Goal: Transaction & Acquisition: Purchase product/service

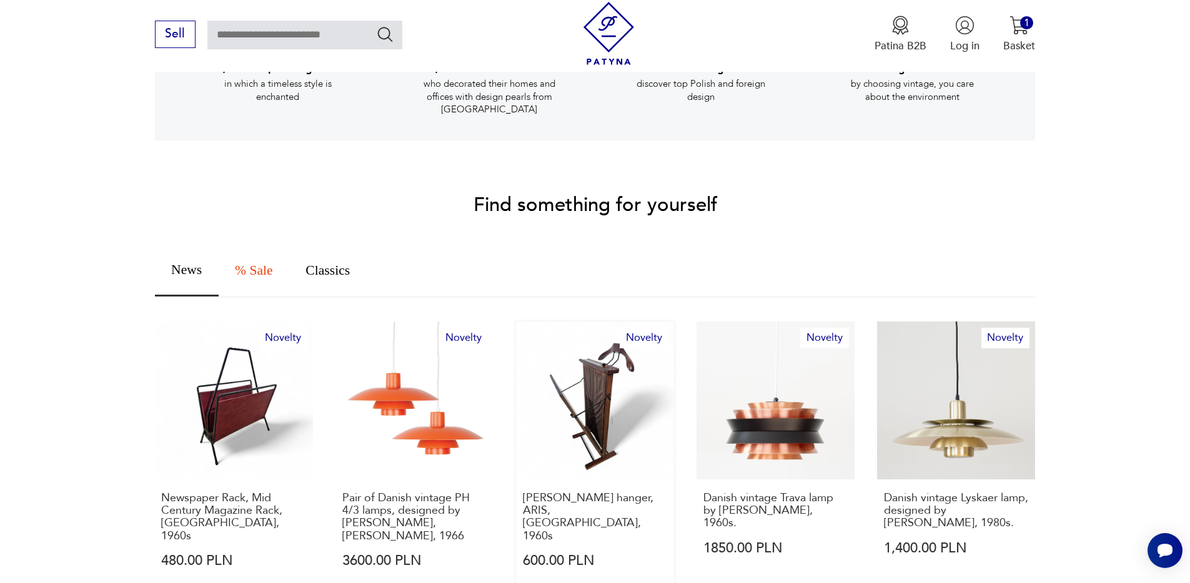
scroll to position [888, 0]
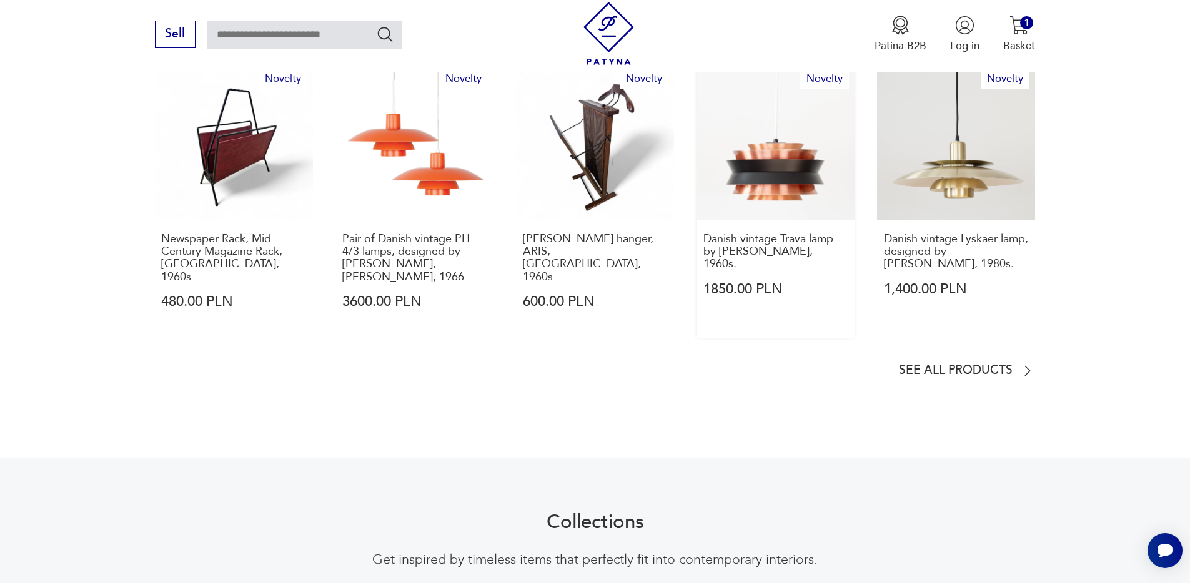
click at [737, 146] on link "Novelty Danish vintage Trava lamp by [PERSON_NAME], 1960s. 1850.00 PLN" at bounding box center [776, 199] width 158 height 275
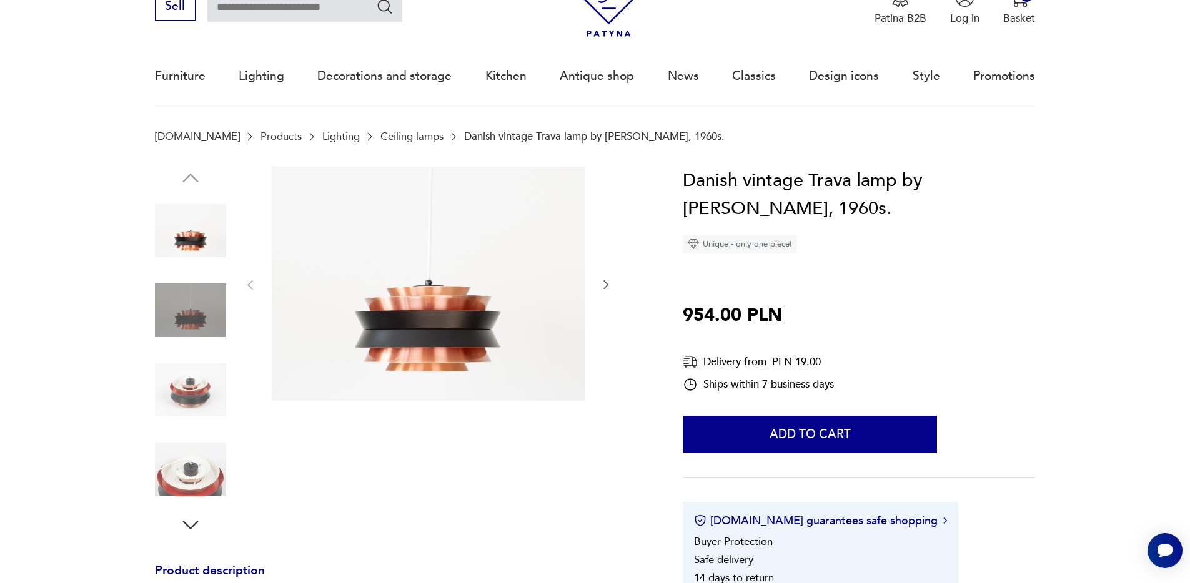
scroll to position [82, 0]
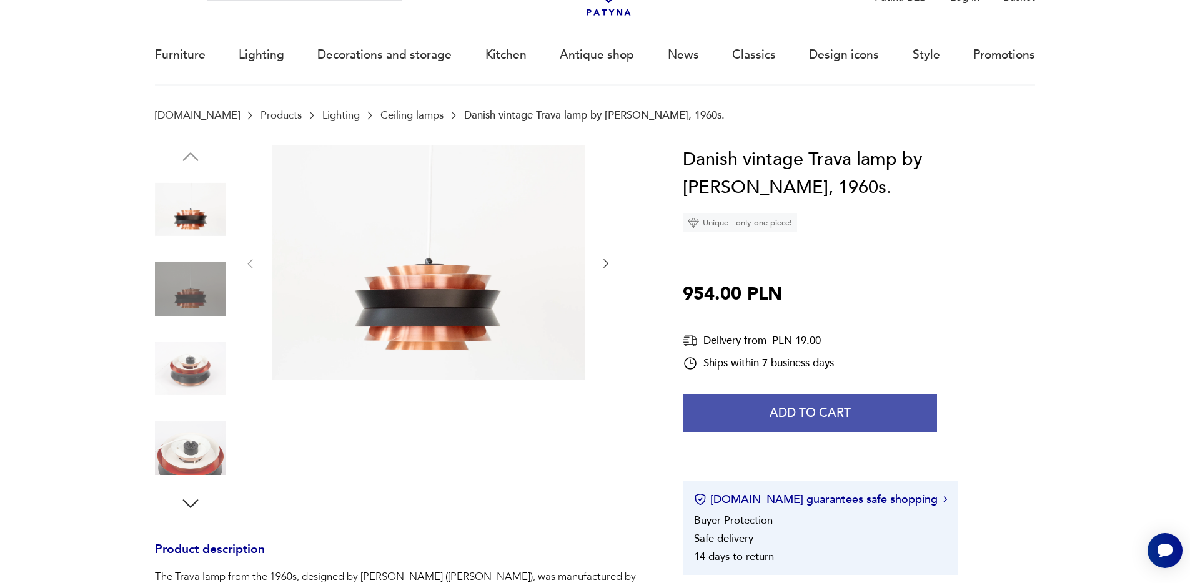
click at [827, 420] on font "Add to cart" at bounding box center [810, 413] width 81 height 16
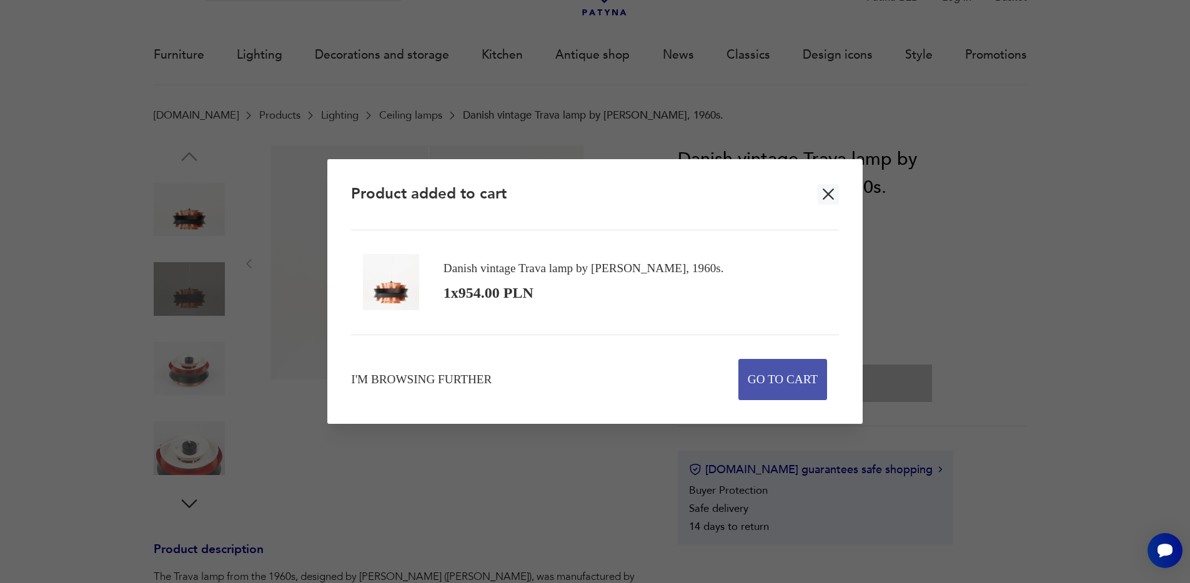
click at [795, 382] on font "Go to cart" at bounding box center [783, 379] width 70 height 13
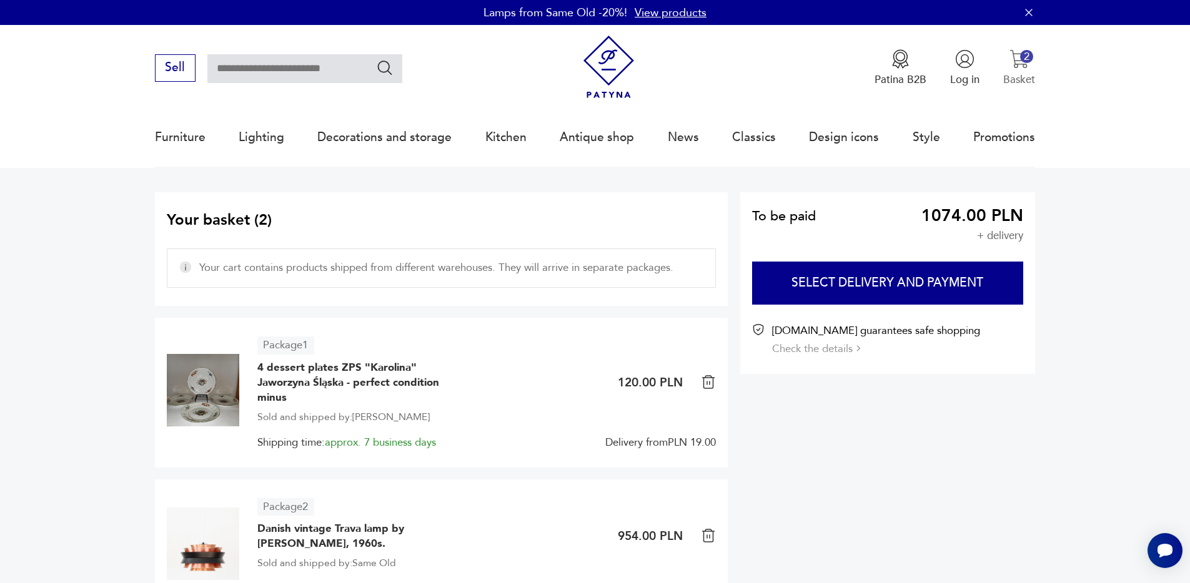
click at [1013, 53] on img "button" at bounding box center [1018, 58] width 19 height 19
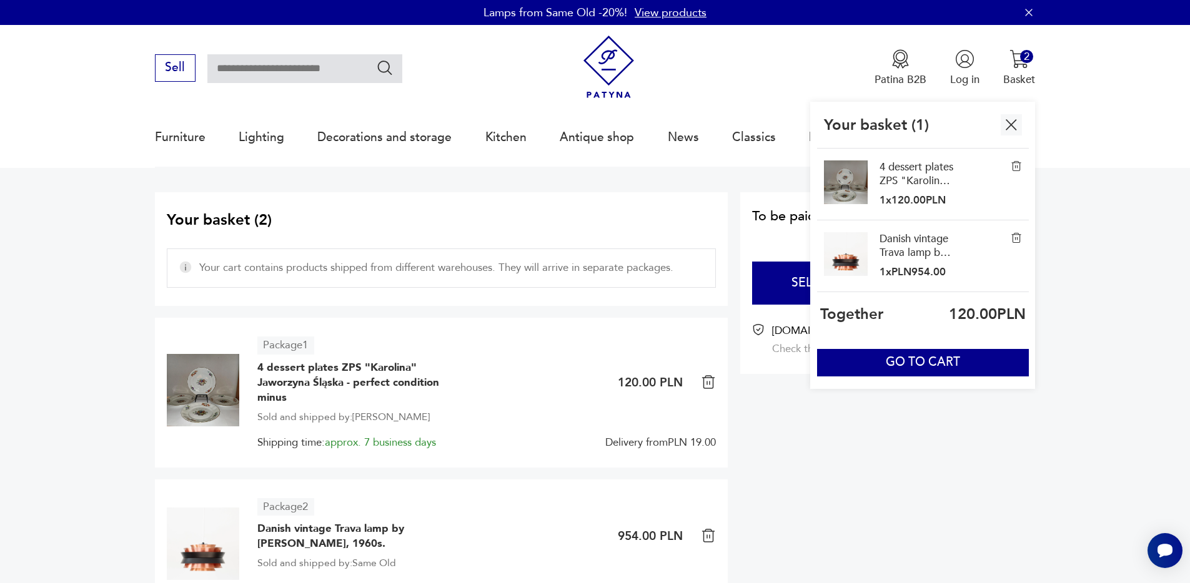
click at [1018, 111] on div "Your basket ( 1 )" at bounding box center [922, 125] width 211 height 47
click at [1016, 122] on img "button" at bounding box center [1010, 124] width 19 height 19
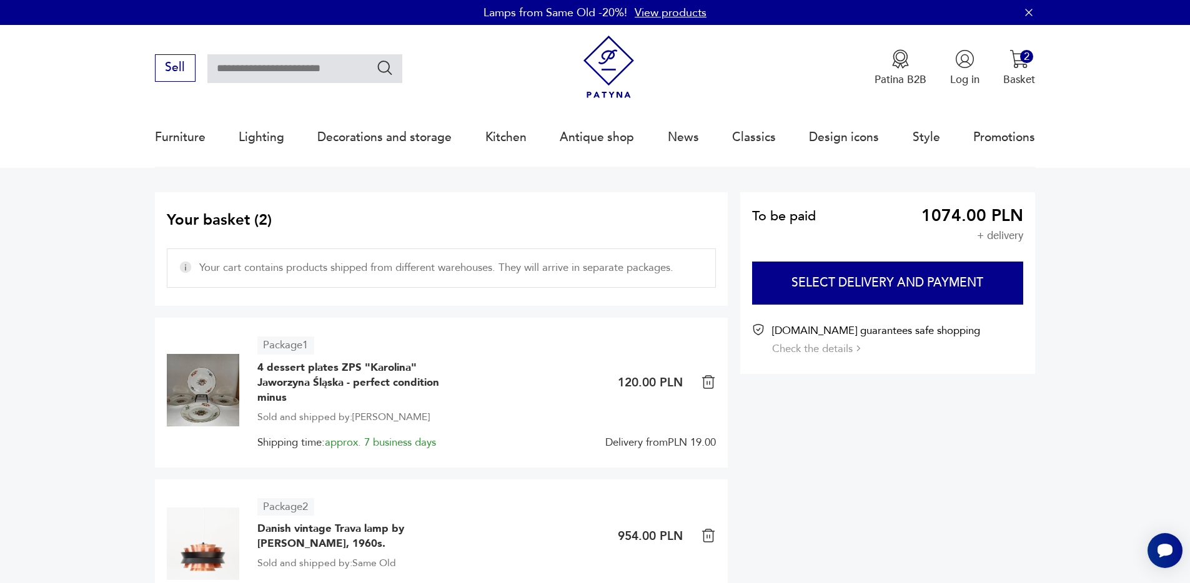
click at [660, 76] on div "Patina B2B Log in 2 Basket Your basket ( 1 ) 4 dessert plates ZPS "Karolina" Ja…" at bounding box center [806, 69] width 458 height 66
